Goal: Information Seeking & Learning: Learn about a topic

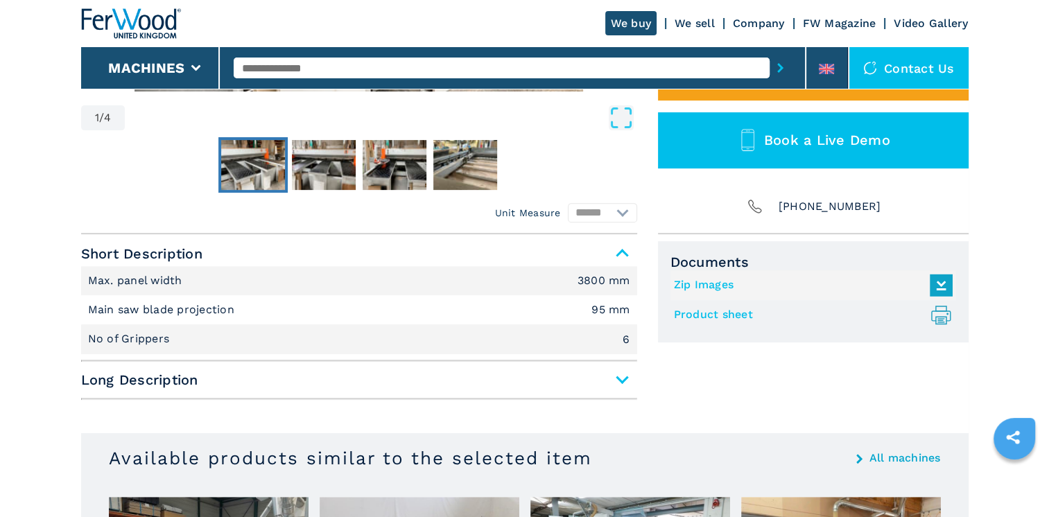
scroll to position [485, 0]
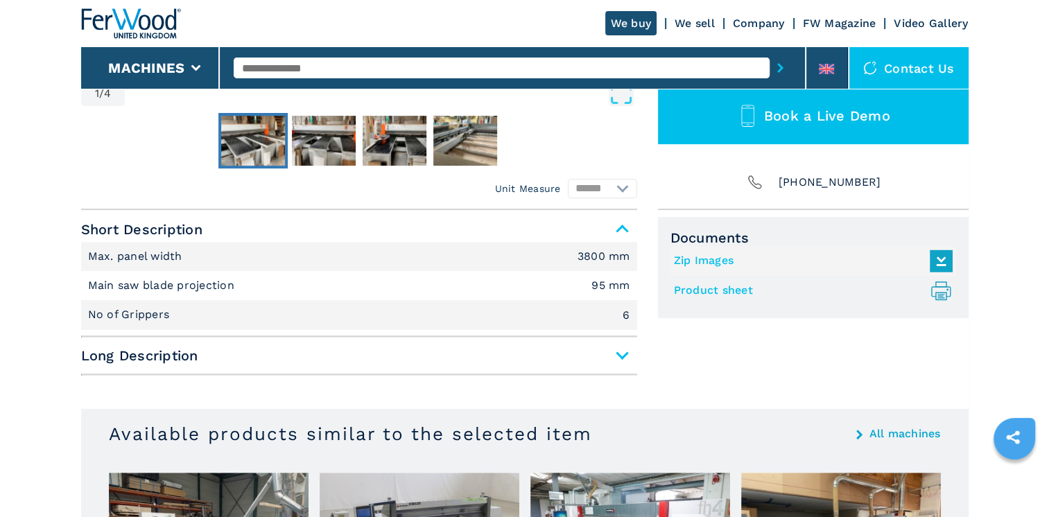
click at [538, 363] on span "Long Description" at bounding box center [359, 355] width 556 height 25
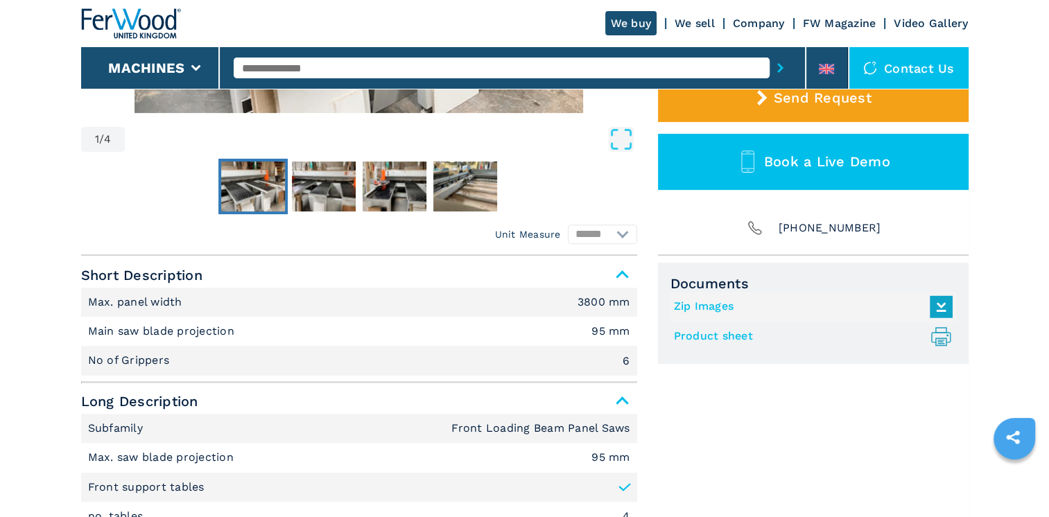
scroll to position [416, 0]
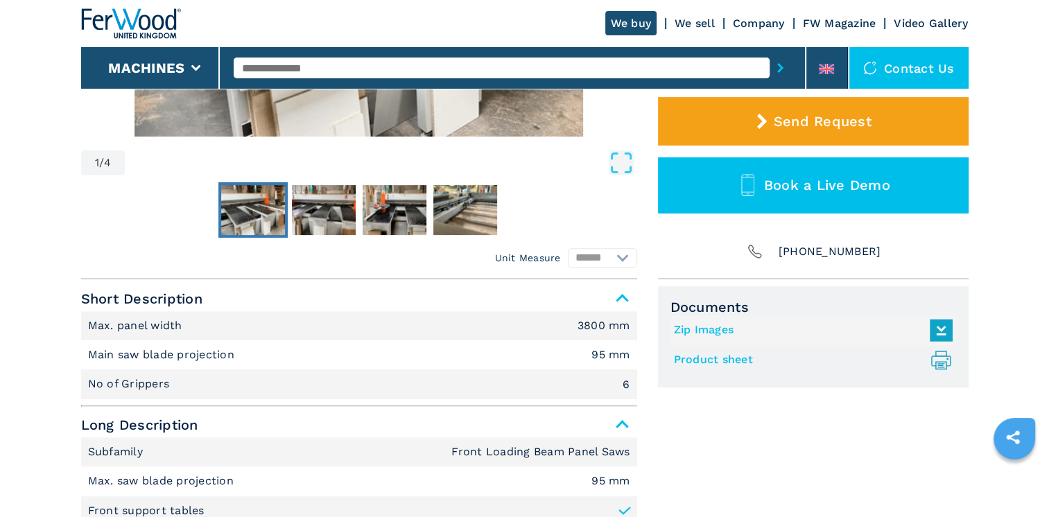
click at [724, 360] on link "Product sheet .prefix__st0{stroke-linecap:round;stroke-linejoin:round}.prefix__…" at bounding box center [810, 360] width 272 height 23
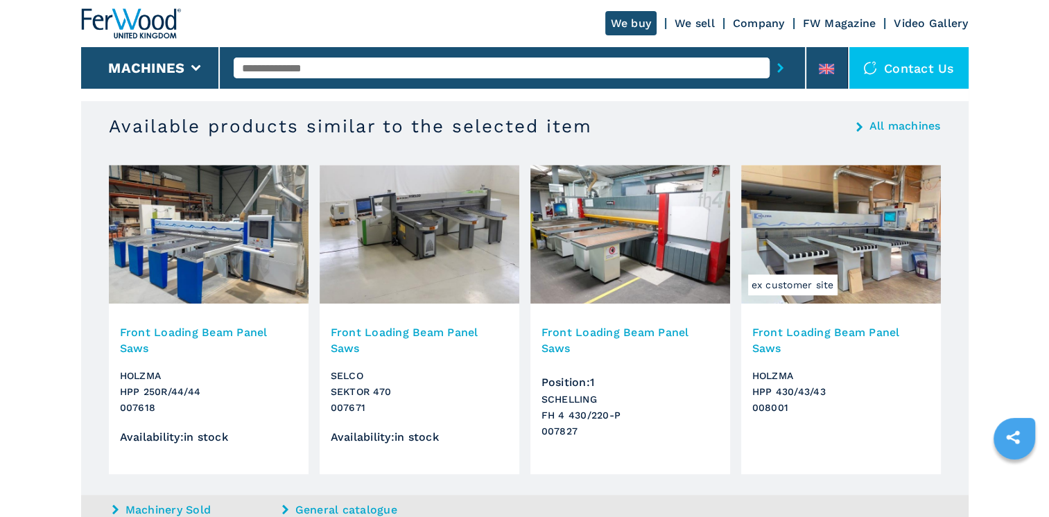
scroll to position [970, 0]
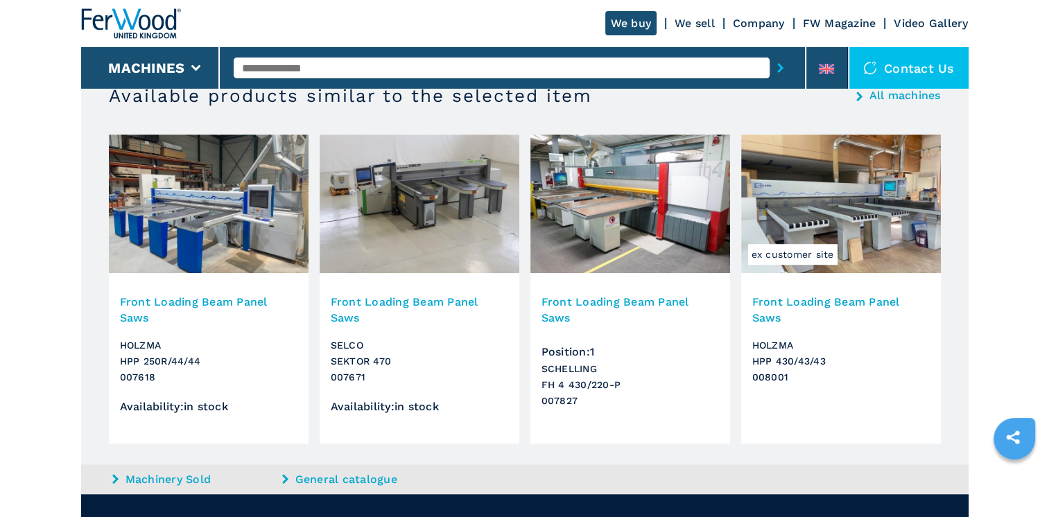
click at [439, 225] on img at bounding box center [420, 203] width 200 height 139
click at [463, 304] on h3 "Front Loading Beam Panel Saws" at bounding box center [419, 310] width 177 height 32
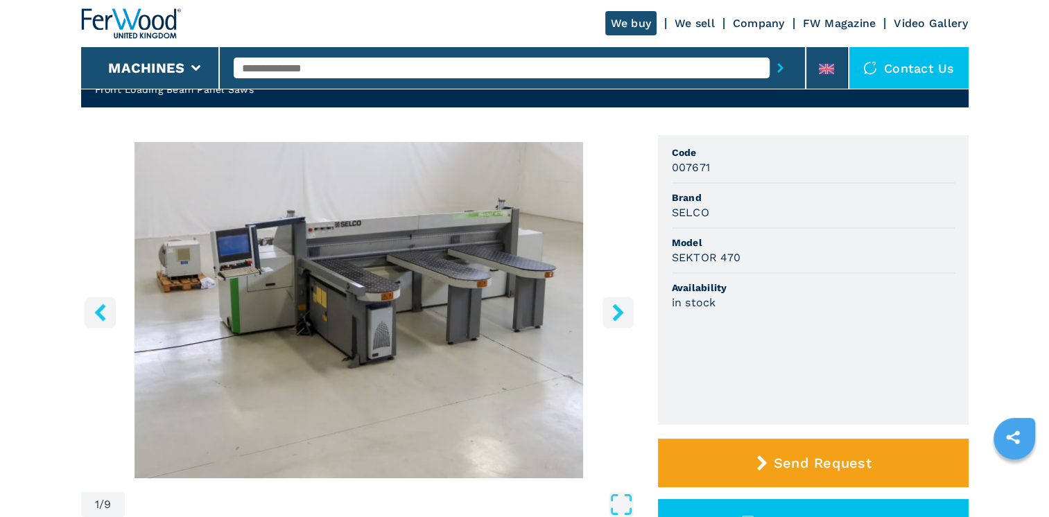
click at [618, 317] on icon "right-button" at bounding box center [617, 312] width 17 height 17
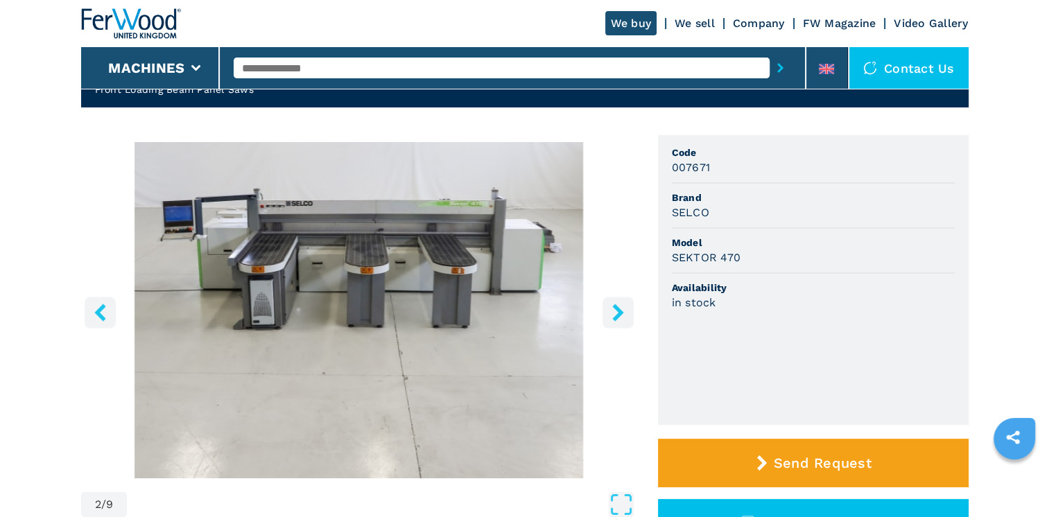
click at [618, 317] on icon "right-button" at bounding box center [617, 312] width 17 height 17
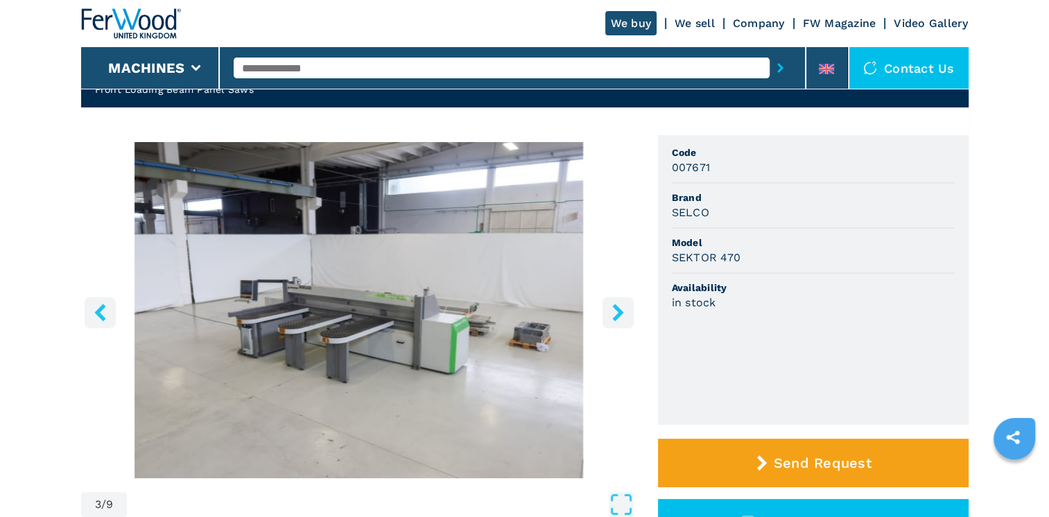
click at [618, 317] on icon "right-button" at bounding box center [617, 312] width 17 height 17
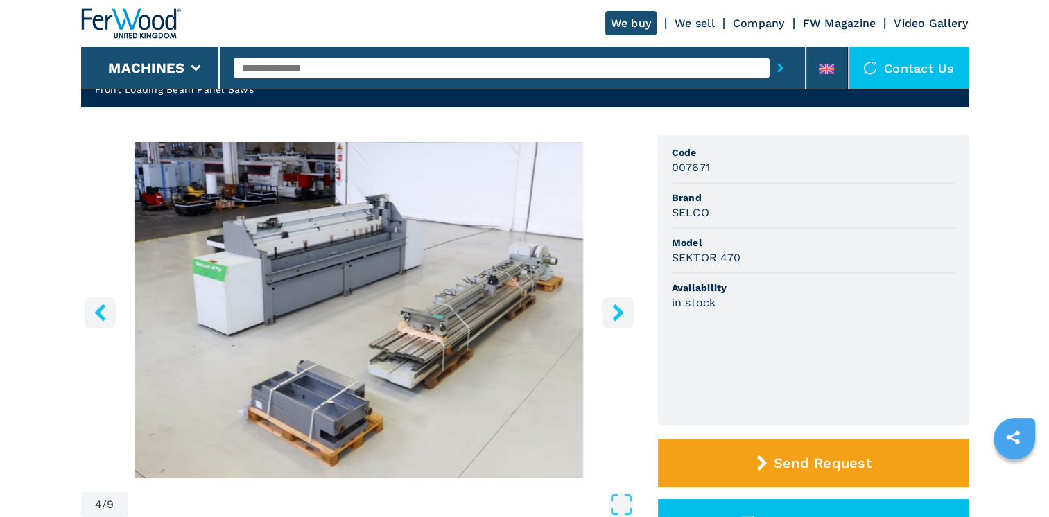
click at [618, 317] on icon "right-button" at bounding box center [617, 312] width 17 height 17
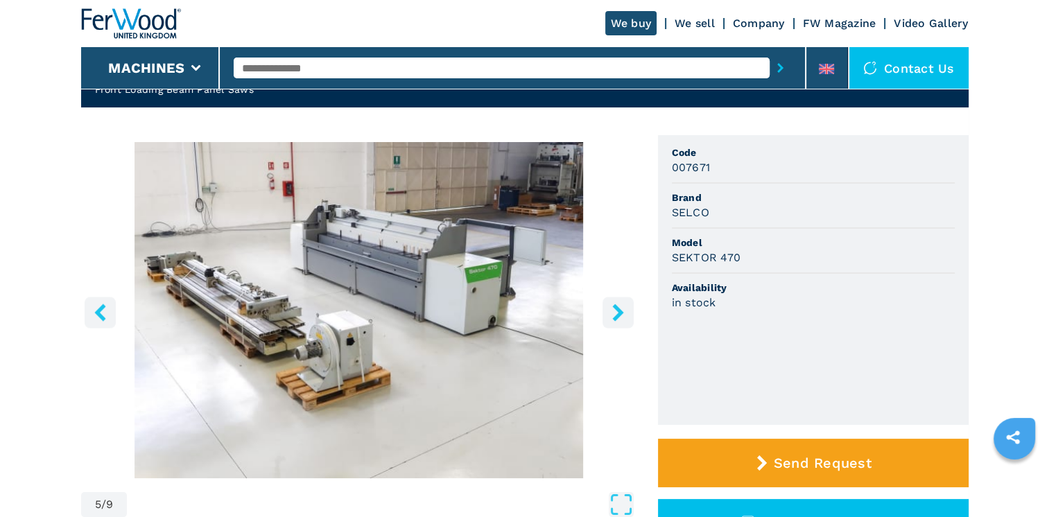
click at [618, 317] on icon "right-button" at bounding box center [617, 312] width 17 height 17
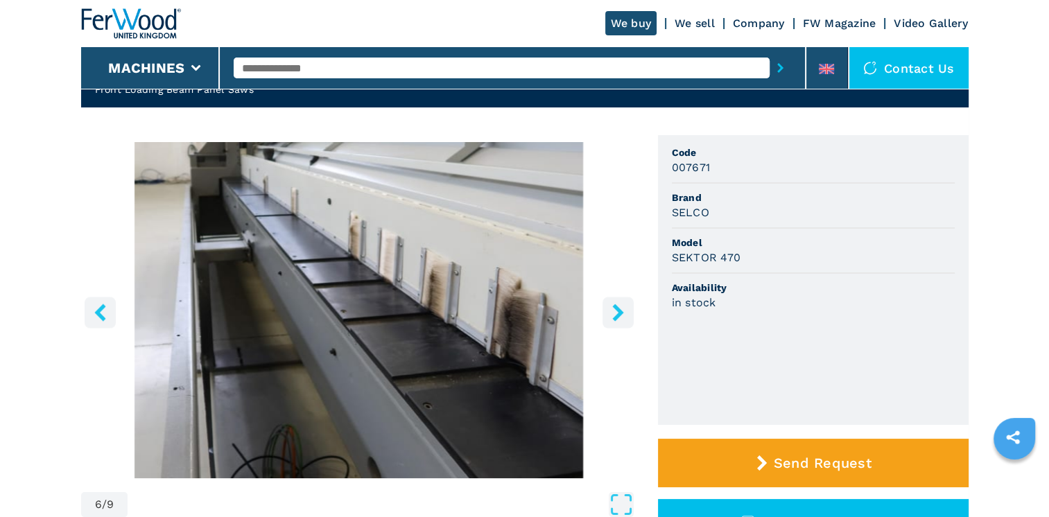
click at [618, 317] on icon "right-button" at bounding box center [617, 312] width 17 height 17
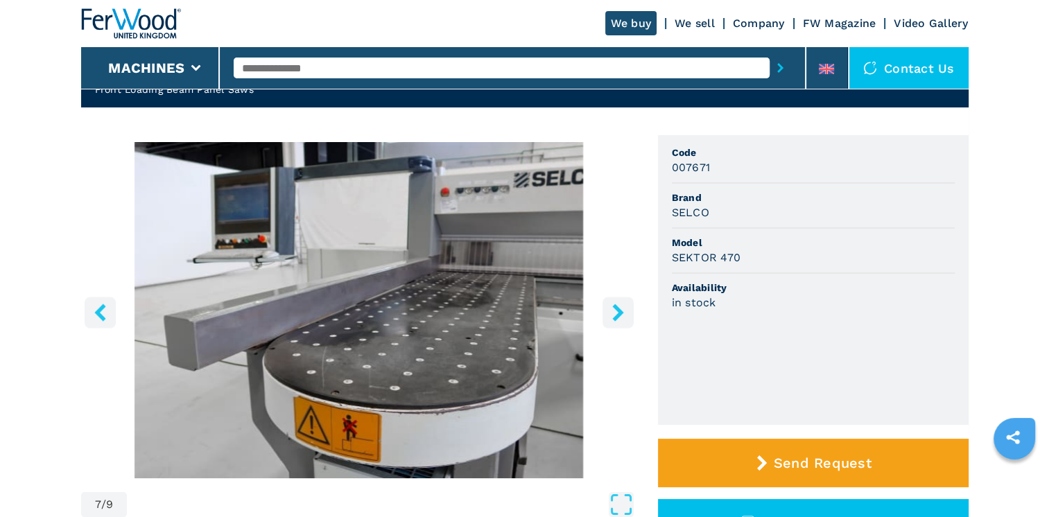
click at [618, 317] on icon "right-button" at bounding box center [617, 312] width 17 height 17
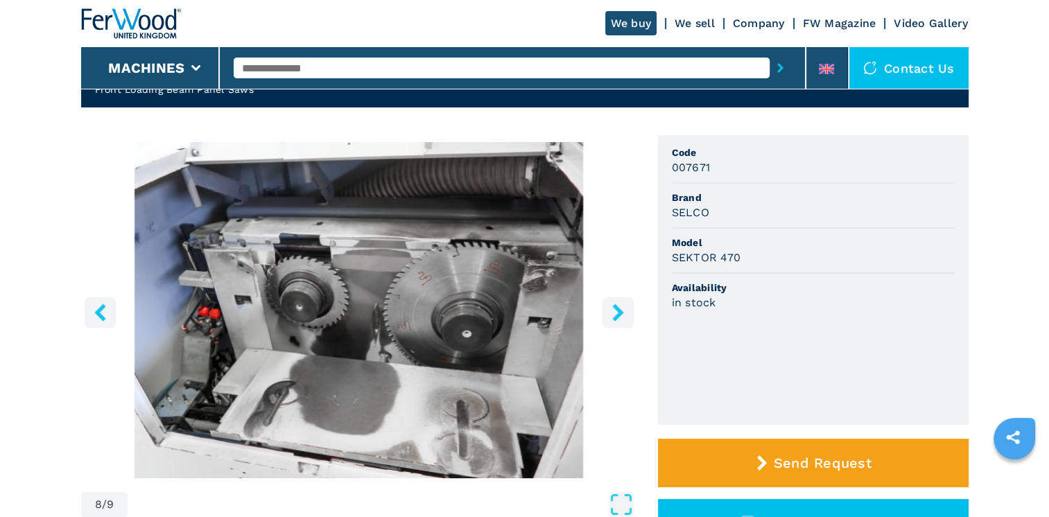
click at [618, 317] on icon "right-button" at bounding box center [617, 312] width 17 height 17
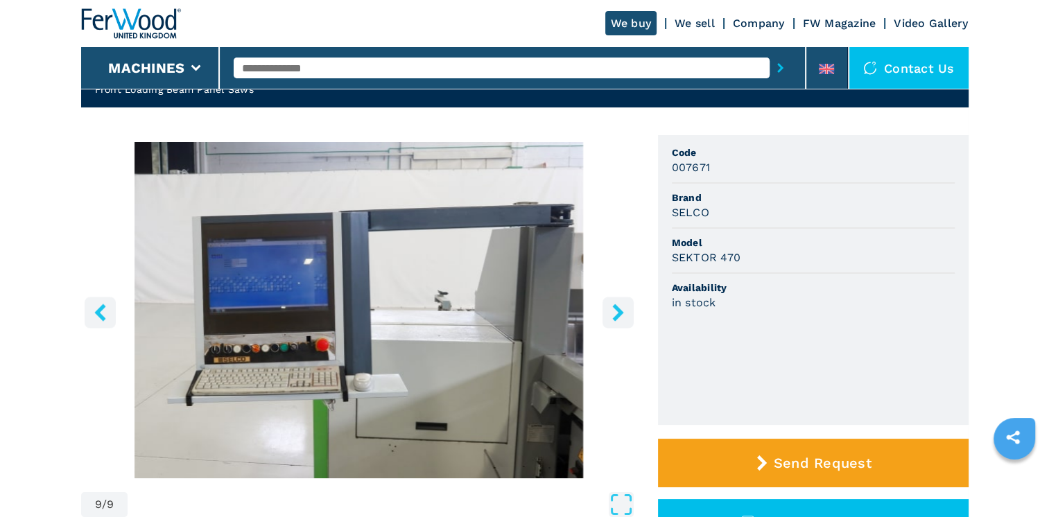
click at [618, 317] on icon "right-button" at bounding box center [617, 312] width 17 height 17
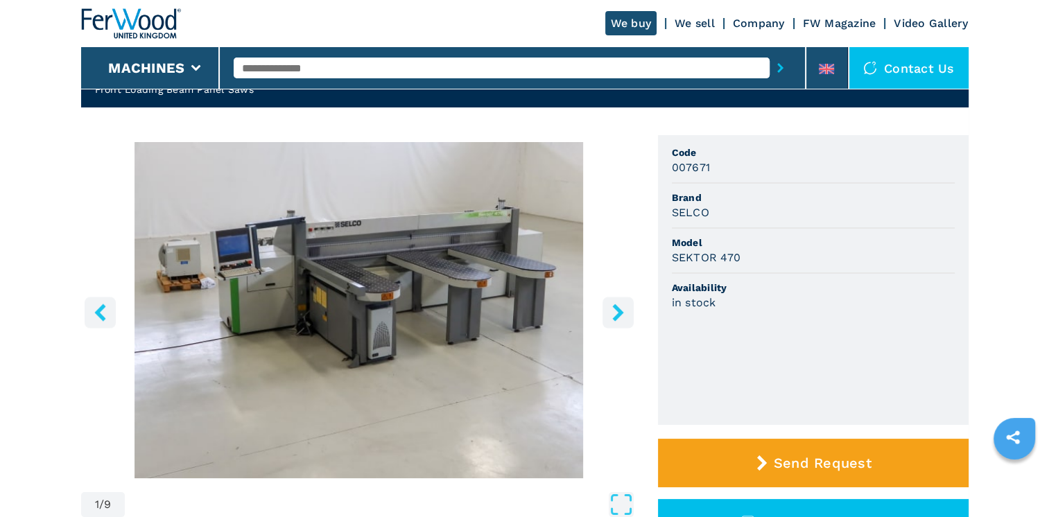
click at [618, 317] on icon "right-button" at bounding box center [617, 312] width 17 height 17
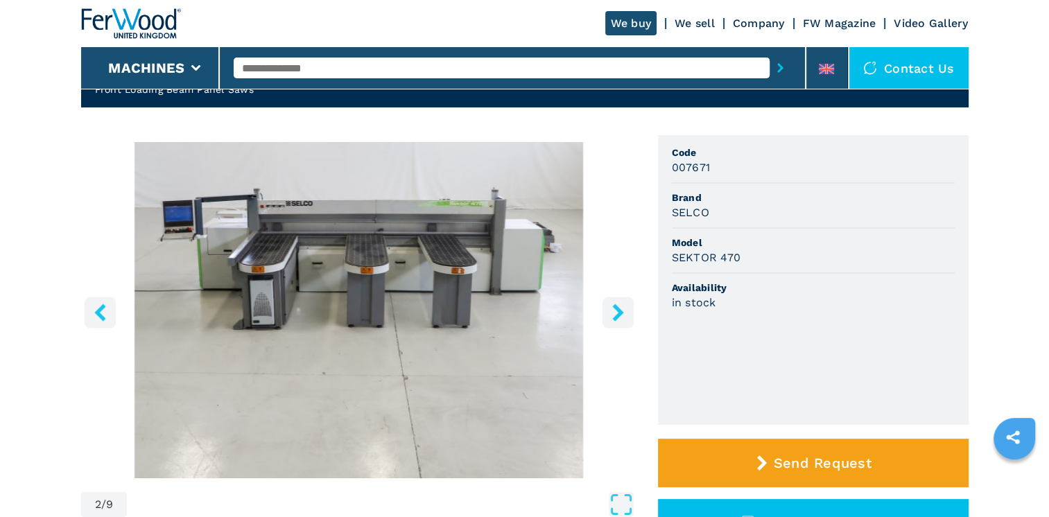
click at [618, 317] on icon "right-button" at bounding box center [617, 312] width 17 height 17
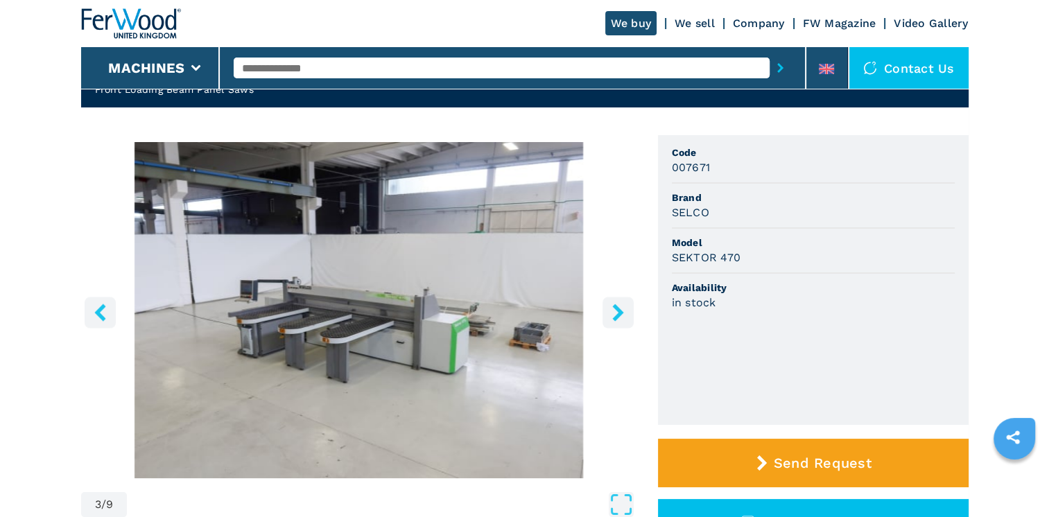
click at [618, 317] on icon "right-button" at bounding box center [617, 312] width 17 height 17
